Goal: Use online tool/utility: Utilize a website feature to perform a specific function

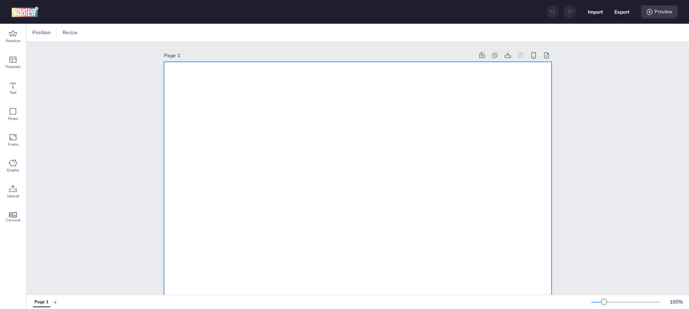
click at [84, 31] on span at bounding box center [80, 32] width 10 height 11
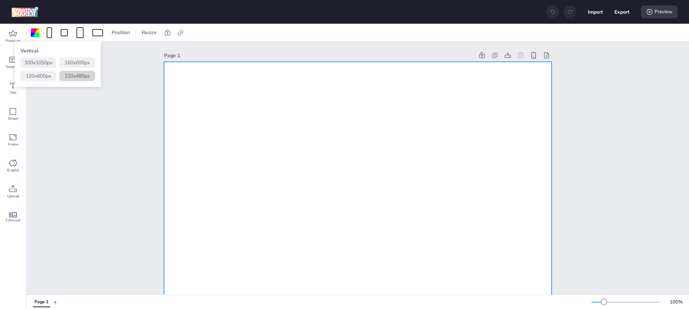
click at [76, 78] on button "320 x 480 px" at bounding box center [77, 76] width 36 height 10
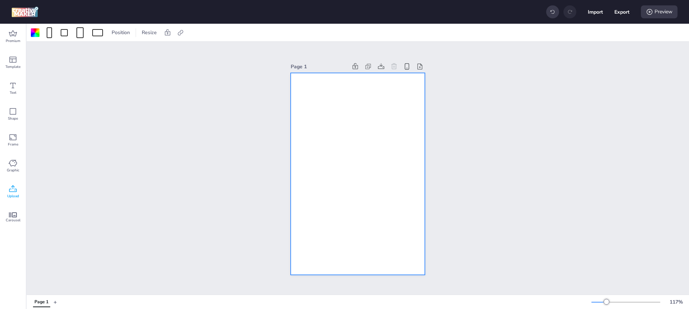
click at [13, 187] on icon at bounding box center [13, 188] width 8 height 7
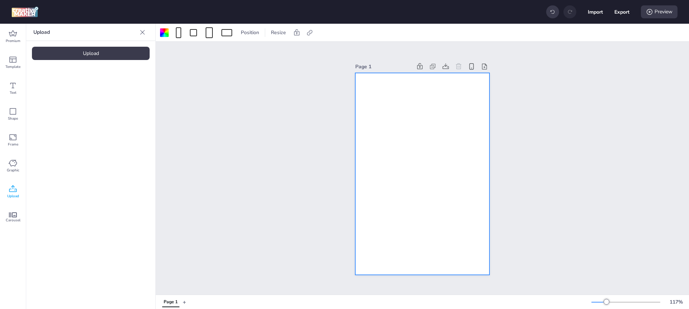
click at [116, 54] on div "Upload" at bounding box center [91, 53] width 118 height 13
click at [71, 104] on img at bounding box center [61, 101] width 44 height 8
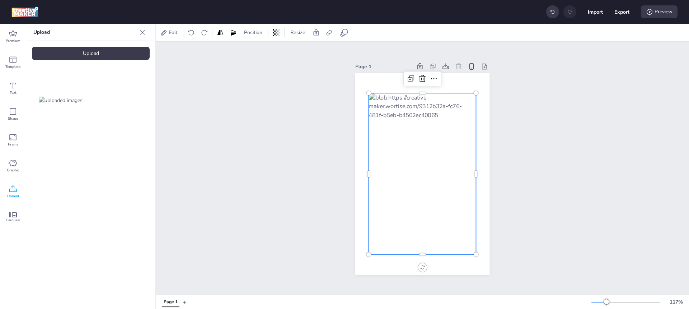
click at [460, 131] on div at bounding box center [423, 173] width 108 height 161
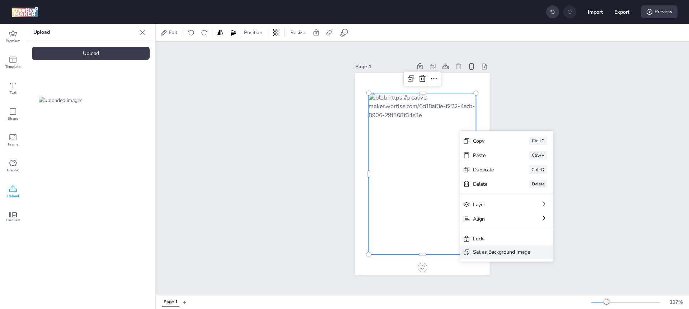
click at [485, 252] on div "Set as Background Image" at bounding box center [501, 252] width 57 height 8
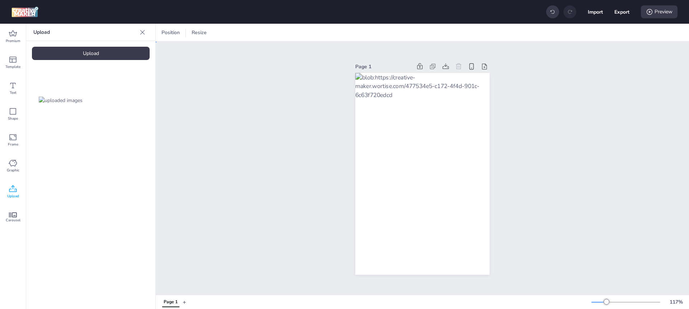
click at [323, 82] on div "Page 1" at bounding box center [422, 168] width 533 height 253
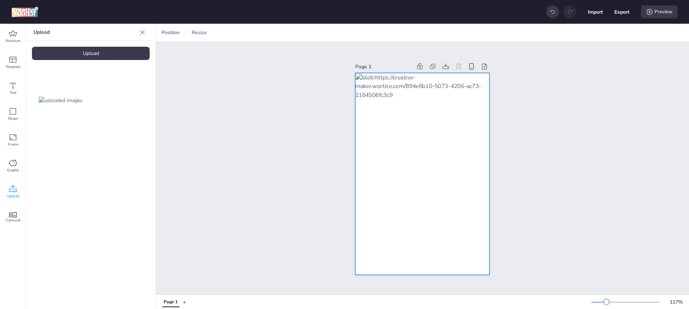
click at [442, 140] on div at bounding box center [422, 174] width 134 height 202
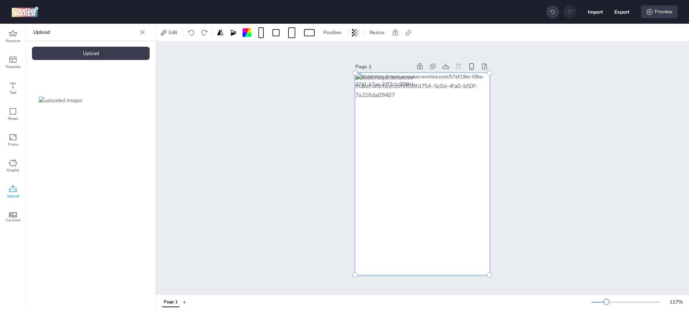
click at [442, 140] on div at bounding box center [422, 174] width 143 height 210
click at [408, 32] on icon at bounding box center [408, 32] width 5 height 5
click at [361, 53] on span "Activate hyperlink" at bounding box center [362, 51] width 40 height 8
click at [337, 53] on input "Activate hyperlink" at bounding box center [335, 53] width 5 height 5
checkbox input "true"
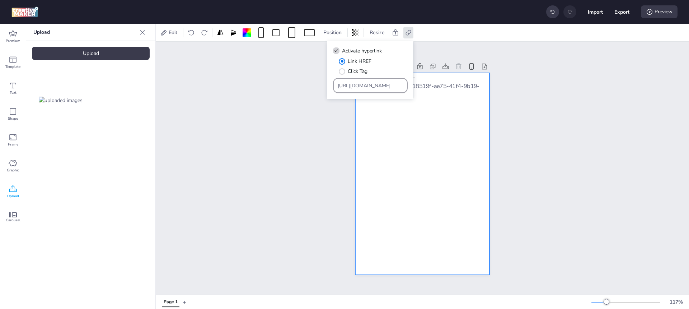
click at [358, 82] on input "[URL][DOMAIN_NAME]" at bounding box center [371, 86] width 66 height 8
paste input "[URL][DOMAIN_NAME]"
type input "[URL][DOMAIN_NAME]"
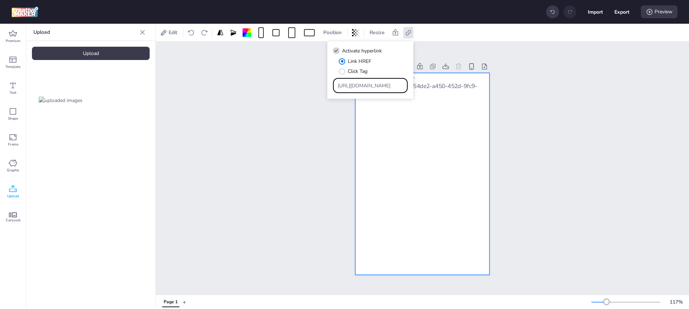
scroll to position [0, 1]
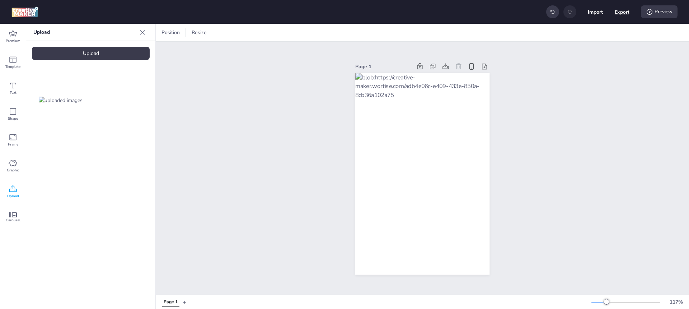
click at [615, 14] on button "Export" at bounding box center [622, 12] width 15 height 15
select select "html"
click at [593, 55] on button "Download" at bounding box center [589, 58] width 67 height 14
